Goal: Check status: Check status

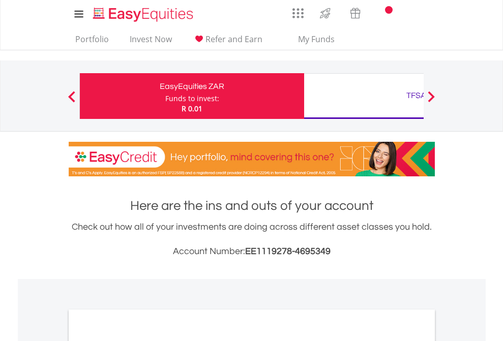
click at [165, 96] on div "Funds to invest:" at bounding box center [192, 99] width 54 height 10
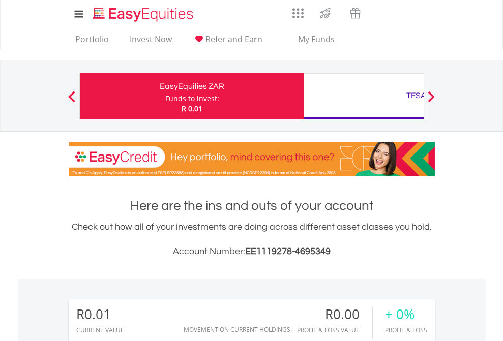
scroll to position [98, 160]
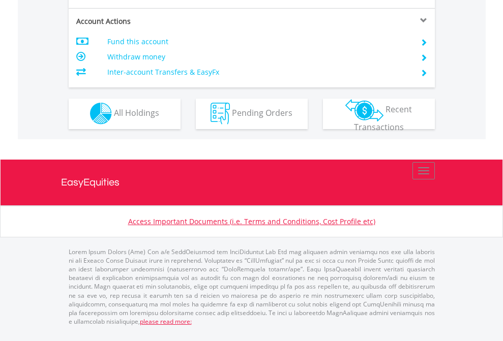
scroll to position [951, 0]
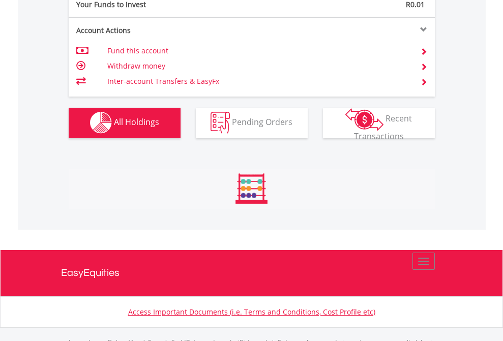
scroll to position [1007, 0]
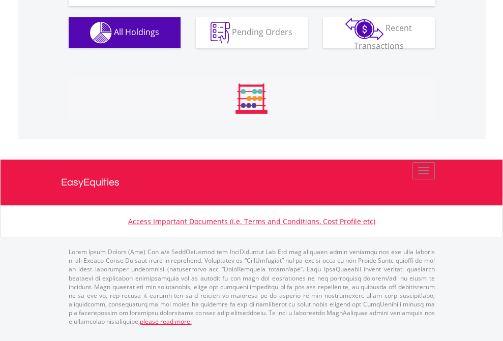
scroll to position [98, 160]
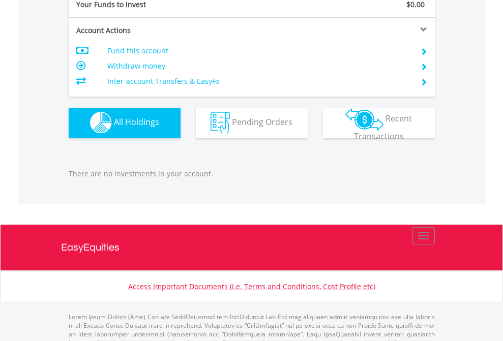
scroll to position [1007, 0]
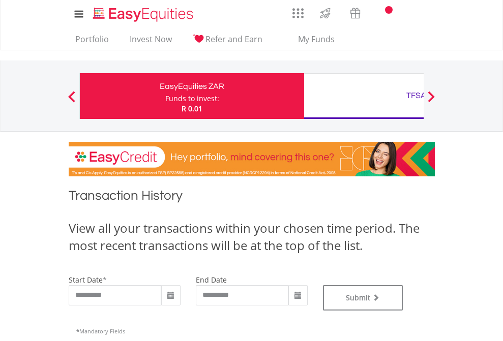
type input "**********"
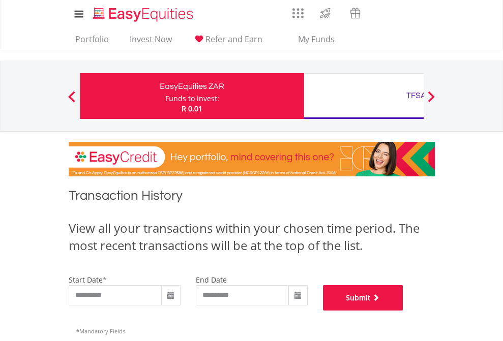
click at [403, 311] on button "Submit" at bounding box center [363, 297] width 80 height 25
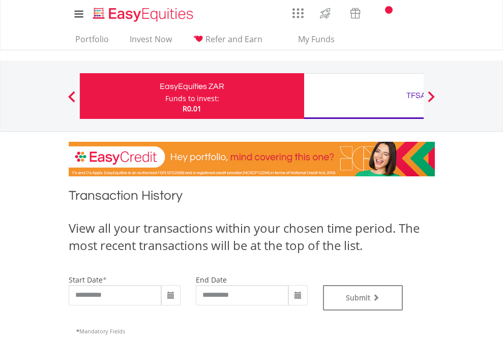
click at [364, 96] on div "TFSA" at bounding box center [416, 95] width 212 height 14
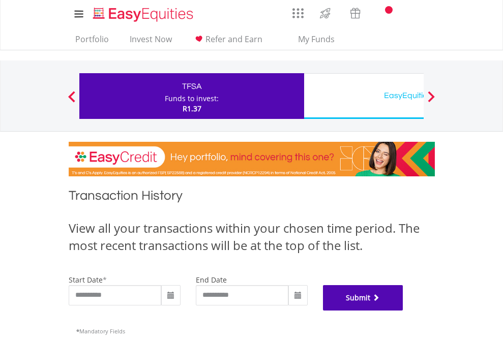
click at [403, 311] on button "Submit" at bounding box center [363, 297] width 80 height 25
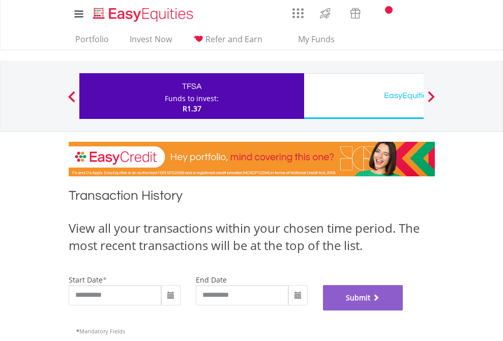
scroll to position [412, 0]
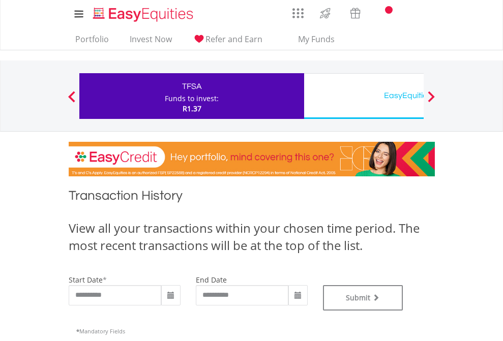
click at [364, 96] on div "EasyEquities USD" at bounding box center [416, 95] width 212 height 14
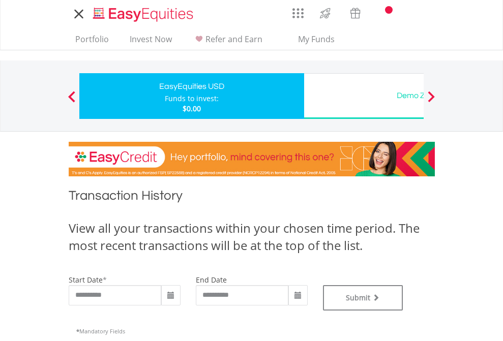
type input "**********"
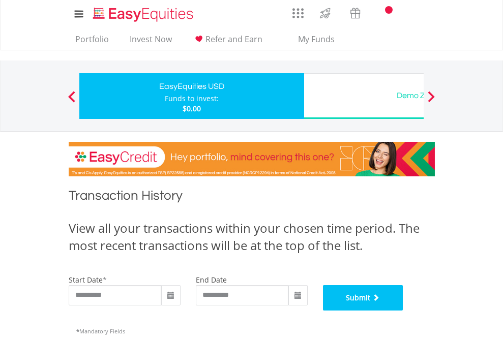
click at [403, 311] on button "Submit" at bounding box center [363, 297] width 80 height 25
